Goal: Information Seeking & Learning: Learn about a topic

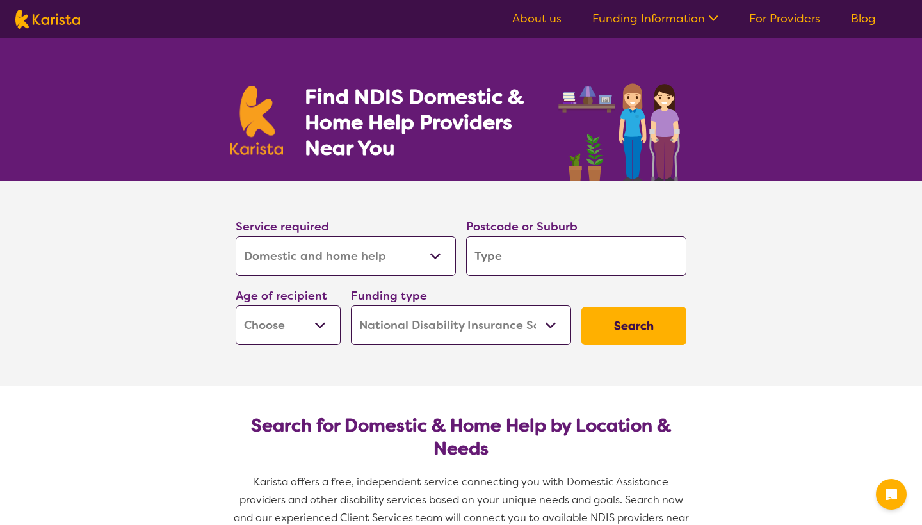
select select "Domestic and home help"
select select "NDIS"
select select "Domestic and home help"
select select "NDIS"
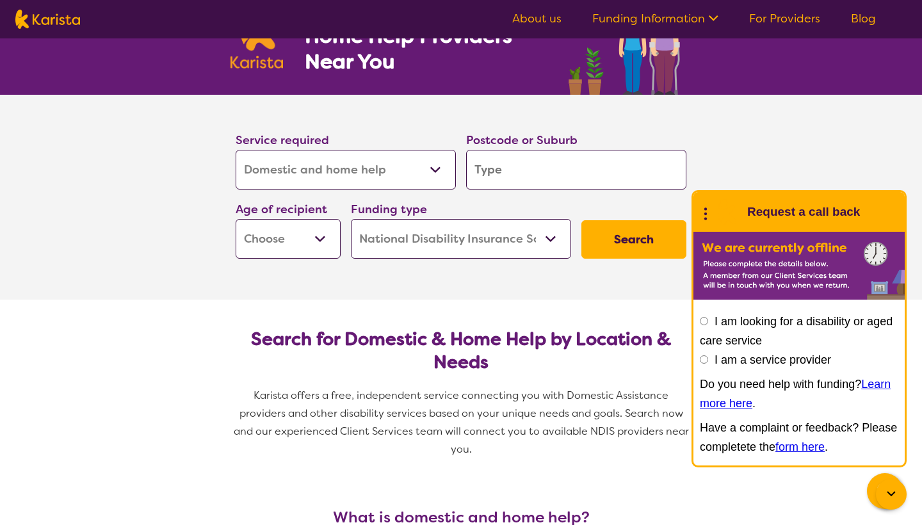
scroll to position [87, 0]
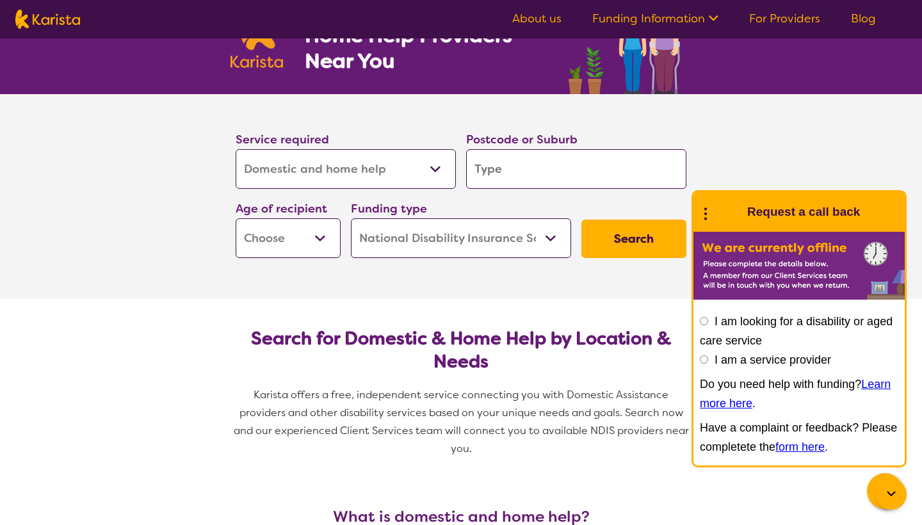
click at [521, 168] on input "search" at bounding box center [576, 169] width 220 height 40
type input "6"
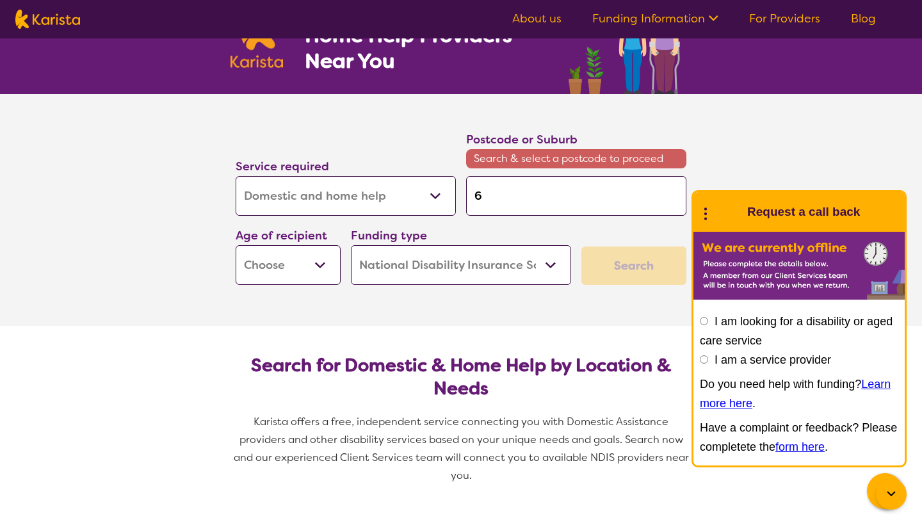
type input "60"
type input "601"
type input "6010"
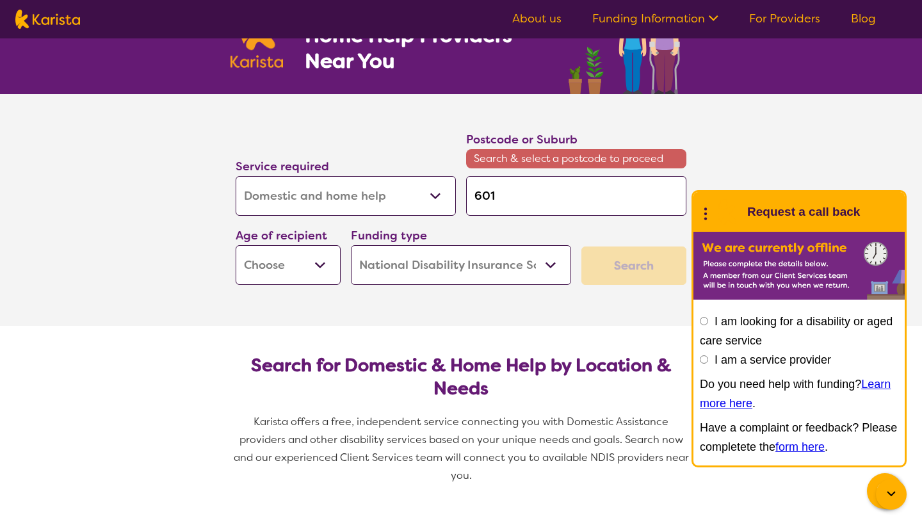
type input "6010"
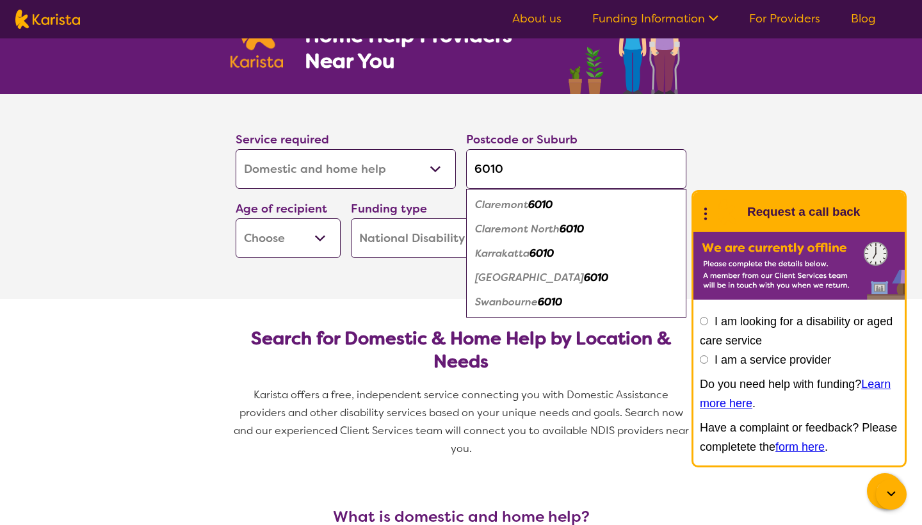
type input "6010"
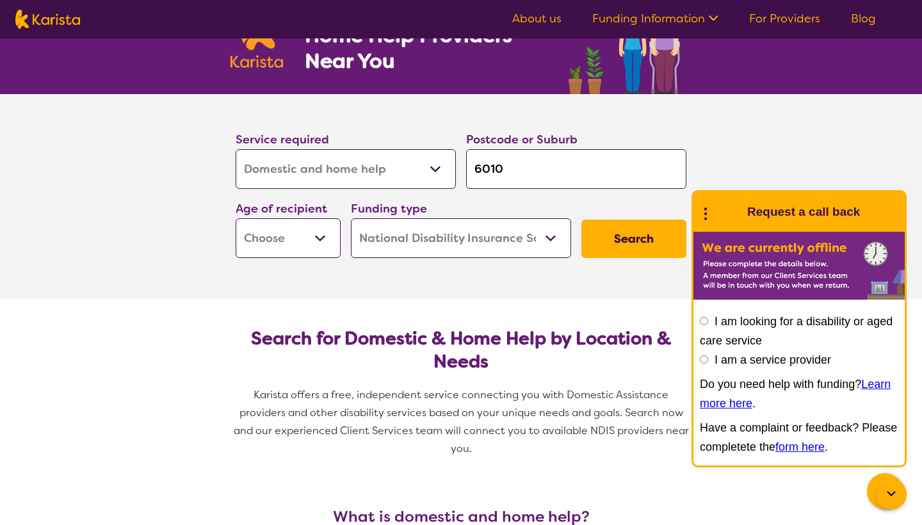
select select "AD"
click at [630, 236] on button "Search" at bounding box center [634, 239] width 105 height 38
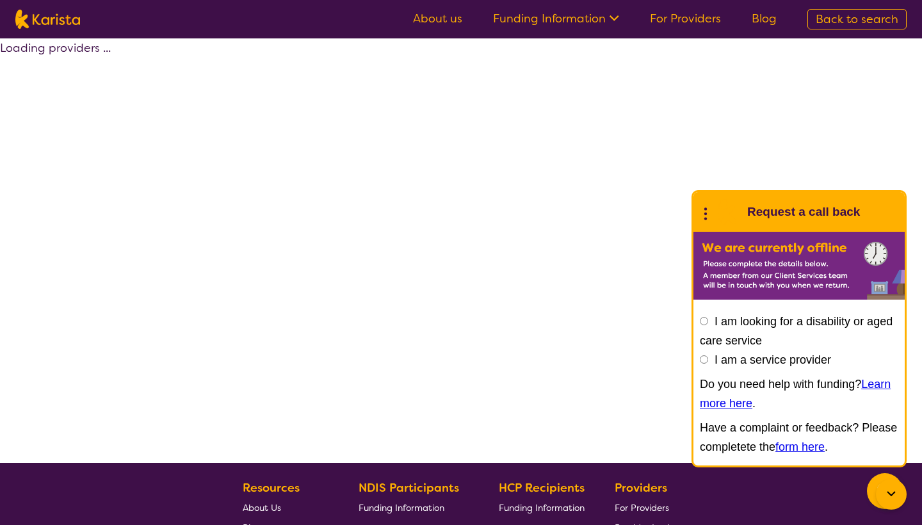
select select "by_score"
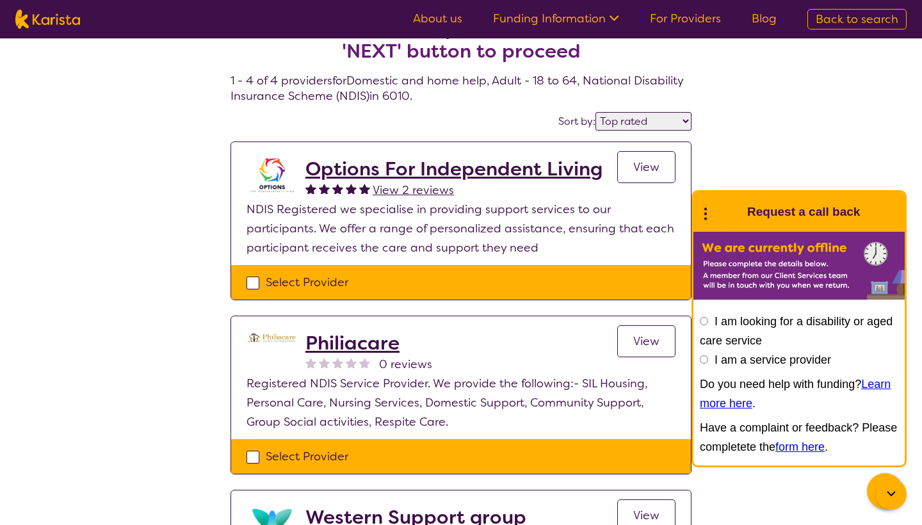
scroll to position [37, 0]
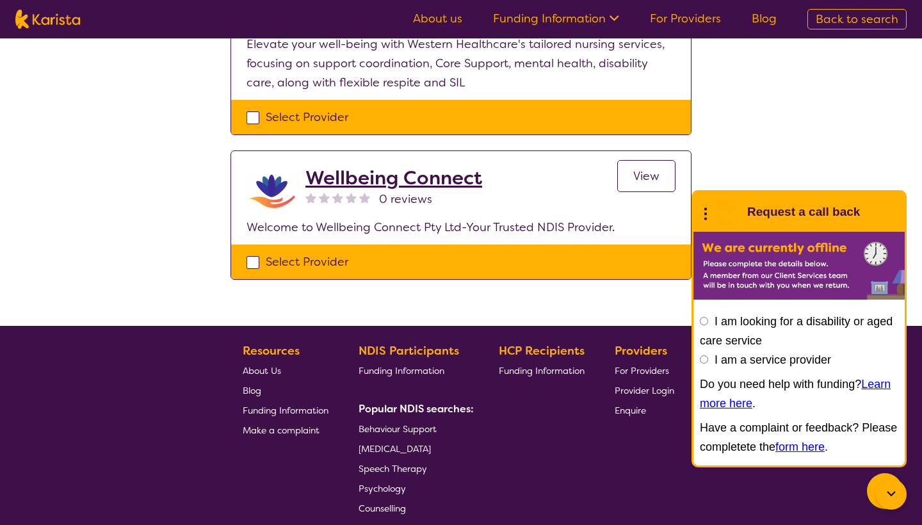
scroll to position [26, 0]
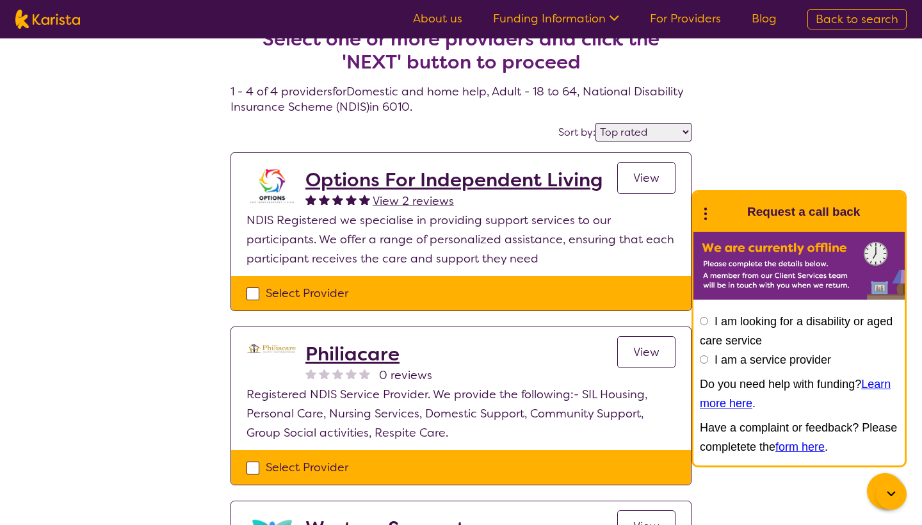
select select "Domestic and home help"
select select "AD"
select select "NDIS"
select select "Domestic and home help"
select select "AD"
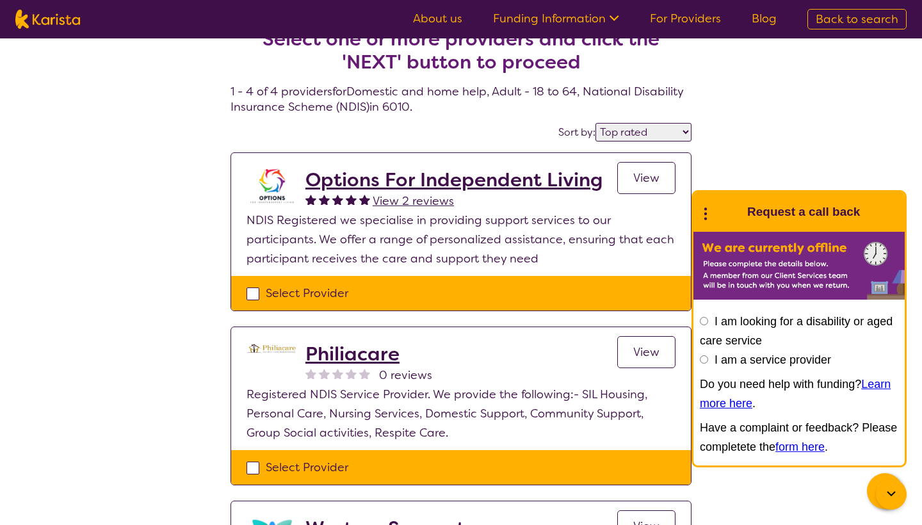
select select "NDIS"
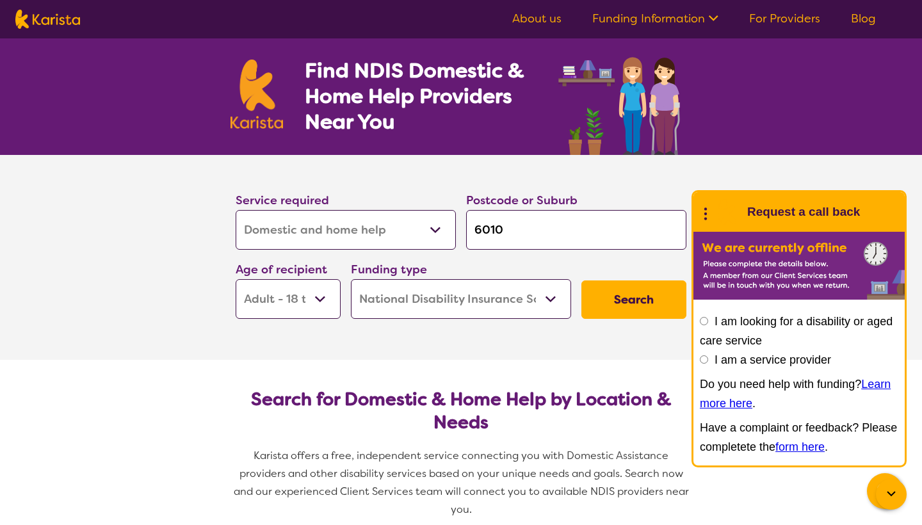
scroll to position [0, 0]
